Goal: Transaction & Acquisition: Purchase product/service

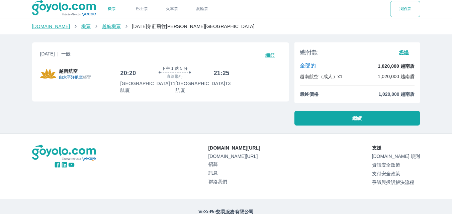
click at [366, 115] on button "繼續" at bounding box center [357, 118] width 126 height 15
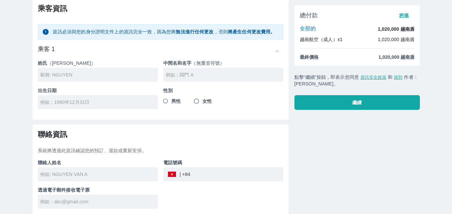
scroll to position [28, 0]
click at [79, 73] on input "text" at bounding box center [99, 74] width 118 height 7
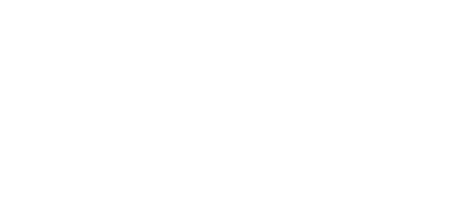
scroll to position [0, 0]
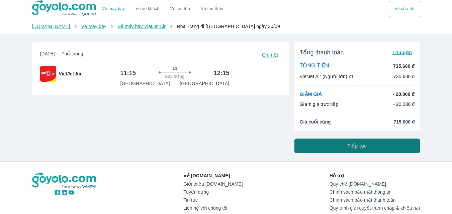
click at [368, 145] on button "Tiếp tục" at bounding box center [357, 146] width 126 height 15
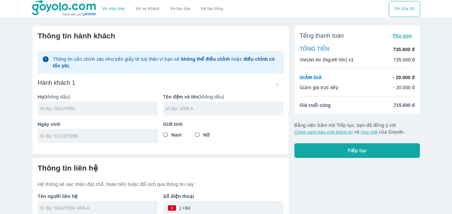
click at [91, 104] on div at bounding box center [98, 109] width 120 height 14
type input "ㄋ"
type input "SUN"
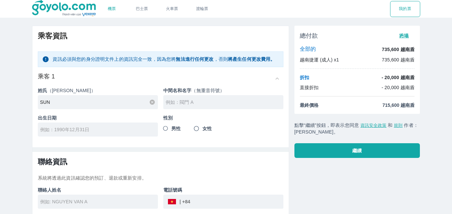
click at [198, 103] on input "text" at bounding box center [225, 102] width 118 height 7
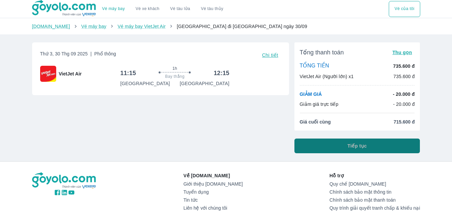
click at [370, 148] on button "Tiếp tục" at bounding box center [357, 146] width 126 height 15
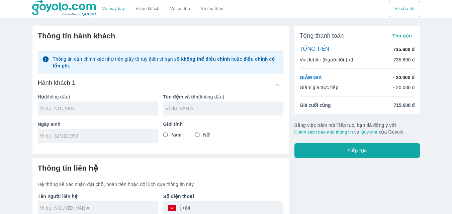
click at [66, 108] on input "text" at bounding box center [99, 108] width 118 height 7
type input "SUN"
click at [178, 109] on input "text" at bounding box center [225, 108] width 118 height 7
type input "HUNGLUN"
click at [85, 134] on input "tel" at bounding box center [95, 136] width 111 height 7
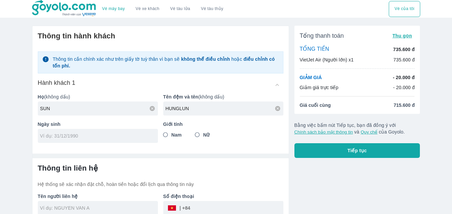
click at [85, 134] on input "tel" at bounding box center [95, 136] width 111 height 7
type input "20/07/1977"
click at [164, 134] on input "Nam" at bounding box center [165, 135] width 12 height 12
radio input "true"
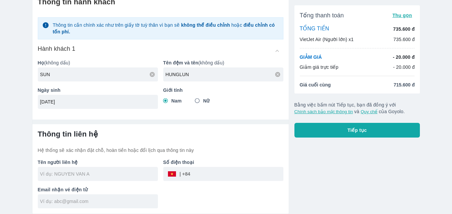
scroll to position [34, 0]
drag, startPoint x: 102, startPoint y: 175, endPoint x: 110, endPoint y: 171, distance: 9.3
click at [102, 175] on input "text" at bounding box center [99, 174] width 118 height 7
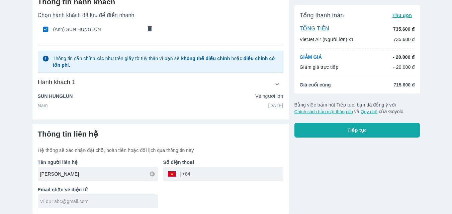
type input "SUN HUNG LUN"
type input "0921428247"
click at [185, 174] on div "​" at bounding box center [178, 174] width 23 height 0
click at [179, 174] on div "​" at bounding box center [178, 174] width 23 height 0
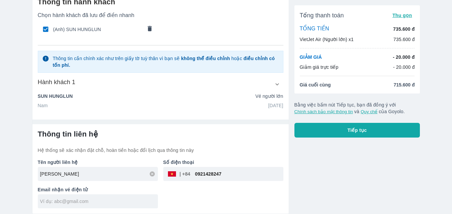
click at [185, 174] on div "​" at bounding box center [178, 174] width 23 height 0
click at [115, 205] on input "text" at bounding box center [99, 201] width 118 height 7
click at [102, 200] on input "text" at bounding box center [99, 201] width 118 height 7
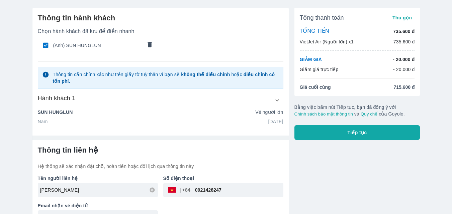
scroll to position [0, 0]
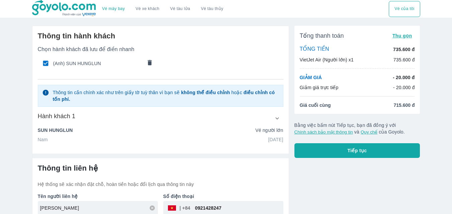
type input "sun0720kimo@gmail.com"
click at [370, 154] on button "Tiếp tục" at bounding box center [357, 150] width 126 height 15
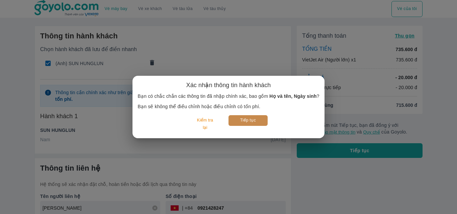
click at [253, 121] on button "Tiếp tục" at bounding box center [247, 120] width 39 height 10
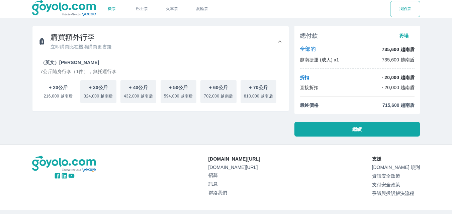
click at [56, 91] on span "216,000 越南盾" at bounding box center [58, 95] width 29 height 8
